Goal: Go to known website: Access a specific website the user already knows

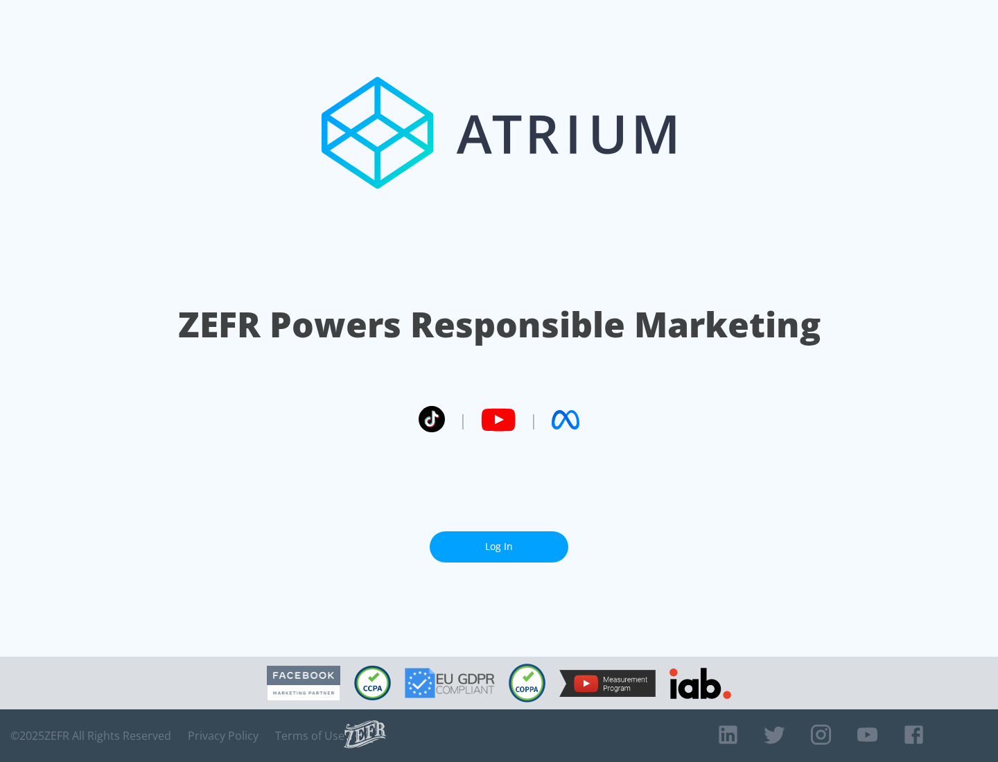
click at [499, 547] on link "Log In" at bounding box center [499, 546] width 139 height 31
